Goal: Transaction & Acquisition: Download file/media

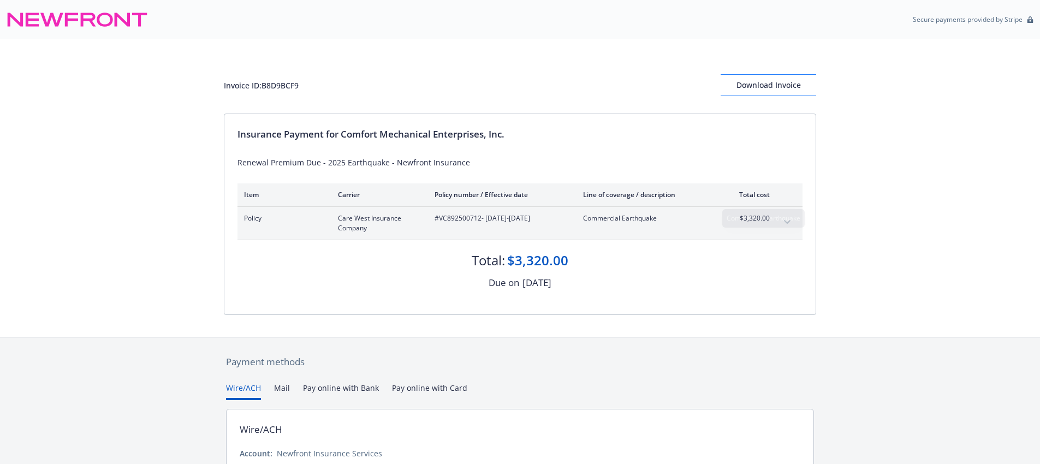
click at [734, 97] on div "Invoice ID: B8D9BCF9 Download Invoice" at bounding box center [520, 76] width 592 height 74
click at [743, 81] on div "Download Invoice" at bounding box center [769, 85] width 96 height 21
